Goal: Task Accomplishment & Management: Use online tool/utility

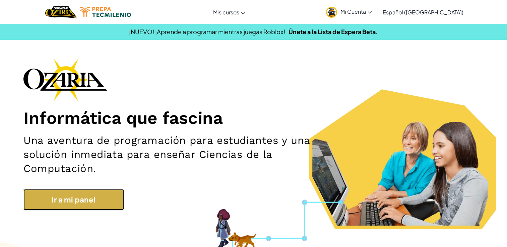
click at [111, 201] on link "Ir a mi panel" at bounding box center [73, 199] width 101 height 21
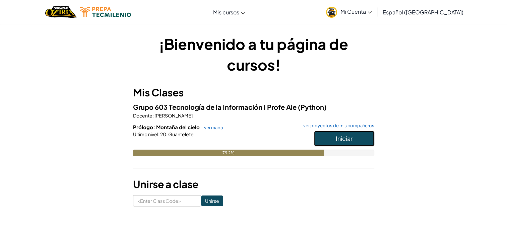
click at [349, 138] on span "Iniciar" at bounding box center [344, 139] width 17 height 8
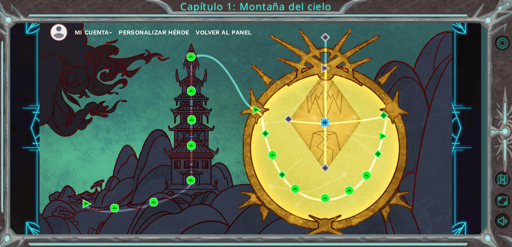
click at [325, 121] on img at bounding box center [325, 122] width 9 height 9
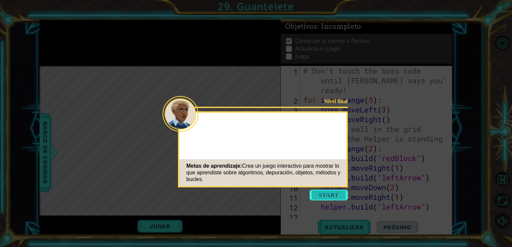
click at [324, 197] on button "Start" at bounding box center [329, 195] width 38 height 11
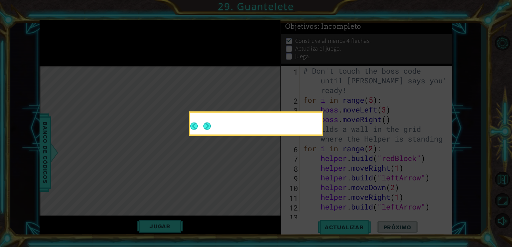
drag, startPoint x: 205, startPoint y: 125, endPoint x: 192, endPoint y: 114, distance: 17.1
click at [204, 125] on button "Next" at bounding box center [207, 126] width 7 height 7
click at [204, 125] on icon at bounding box center [256, 123] width 512 height 247
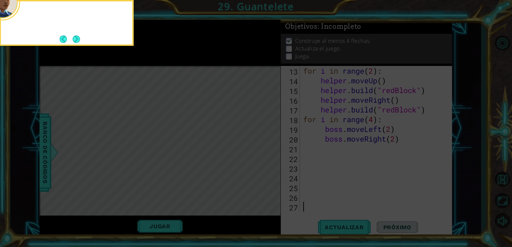
scroll to position [146, 0]
click at [73, 38] on button "Next" at bounding box center [76, 39] width 7 height 7
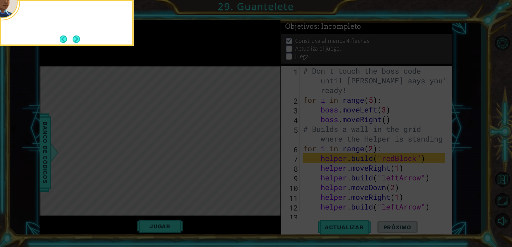
scroll to position [0, 0]
click at [79, 41] on button "Next" at bounding box center [76, 39] width 7 height 7
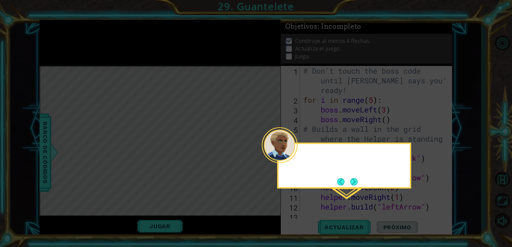
click at [79, 41] on icon at bounding box center [256, 123] width 512 height 247
click at [353, 182] on button "Next" at bounding box center [353, 181] width 7 height 7
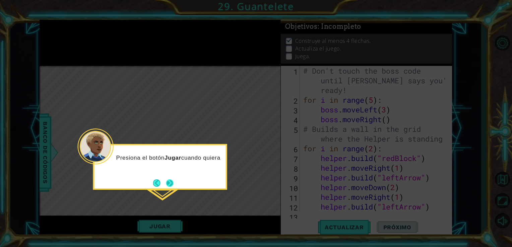
click at [171, 186] on button "Next" at bounding box center [169, 183] width 7 height 7
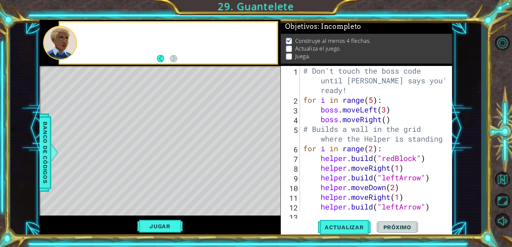
click at [171, 186] on div "Level Map" at bounding box center [195, 164] width 310 height 197
click at [339, 229] on span "Actualizar" at bounding box center [344, 227] width 53 height 7
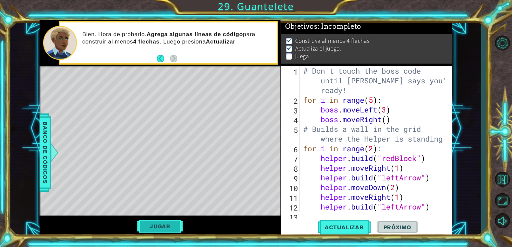
click at [170, 222] on button "Jugar" at bounding box center [159, 226] width 45 height 13
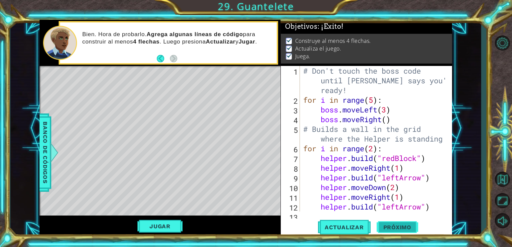
click at [389, 227] on span "Próximo" at bounding box center [398, 227] width 42 height 7
